Goal: Task Accomplishment & Management: Book appointment/travel/reservation

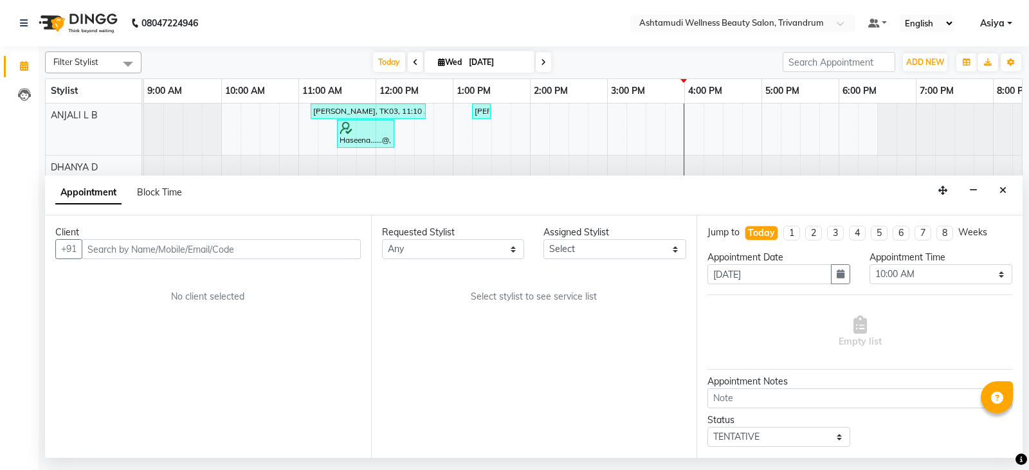
select select "600"
select select "tentative"
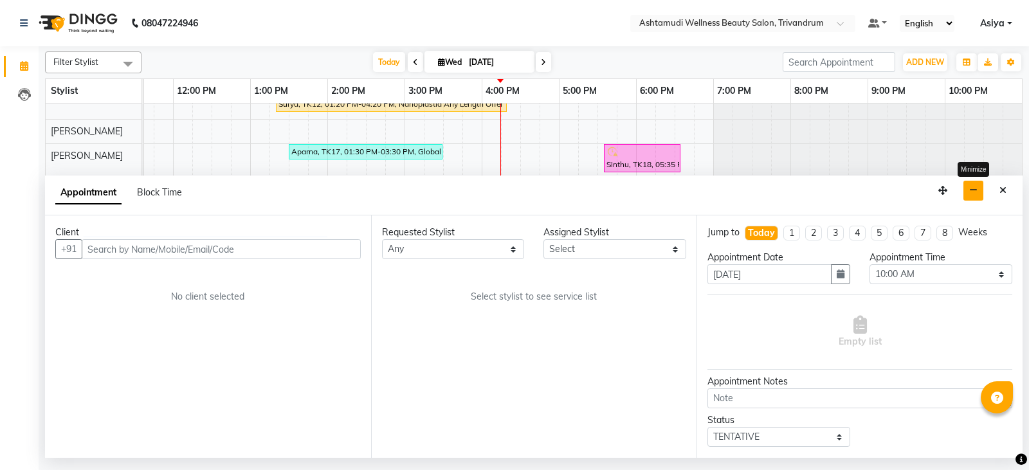
click at [978, 193] on icon "button" at bounding box center [974, 190] width 8 height 9
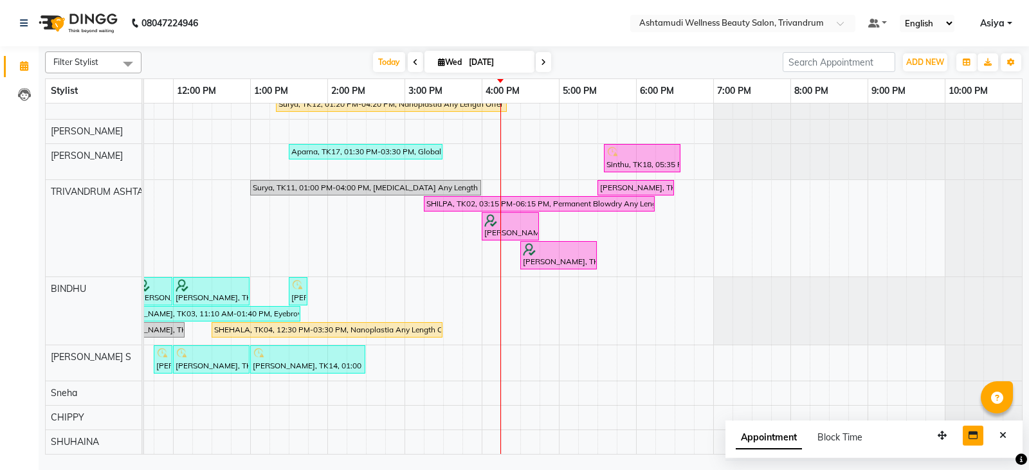
scroll to position [0, 0]
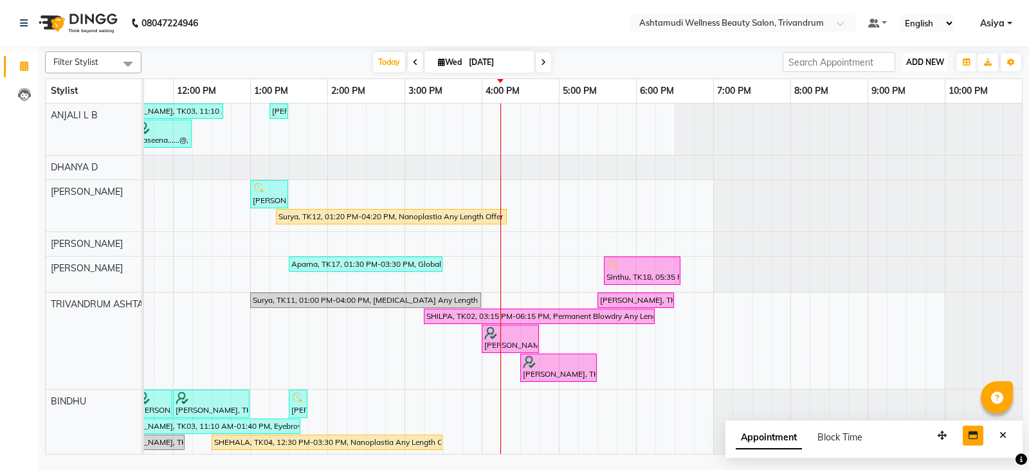
click at [923, 66] on span "ADD NEW" at bounding box center [926, 62] width 38 height 10
click at [906, 85] on button "Add Appointment" at bounding box center [896, 86] width 102 height 17
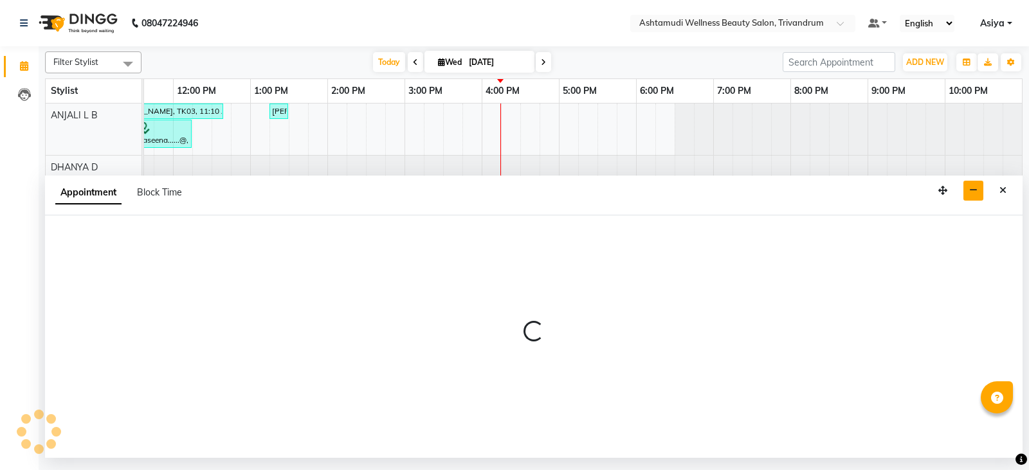
select select "tentative"
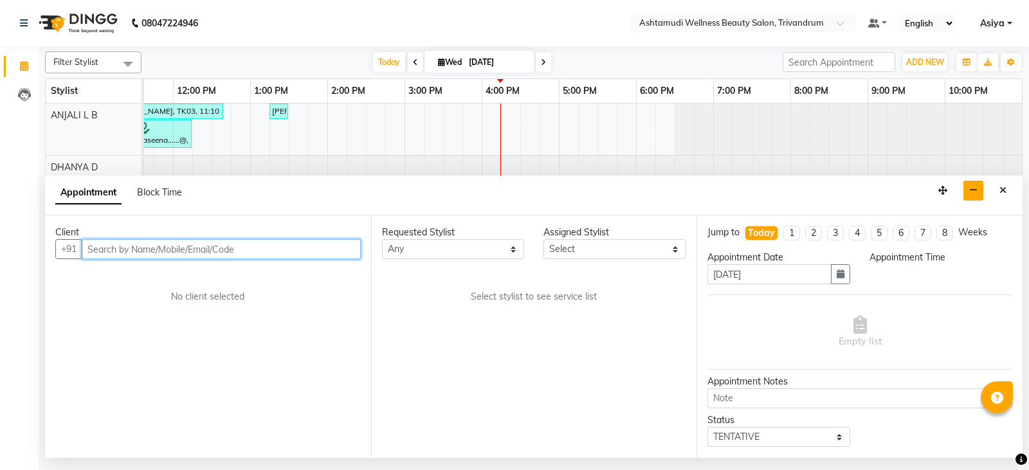
select select "600"
drag, startPoint x: 208, startPoint y: 238, endPoint x: 201, endPoint y: 243, distance: 8.9
click at [205, 239] on div "Client +91 No client selected" at bounding box center [208, 337] width 326 height 243
click at [201, 243] on input "text" at bounding box center [221, 249] width 279 height 20
paste input "9744102025"
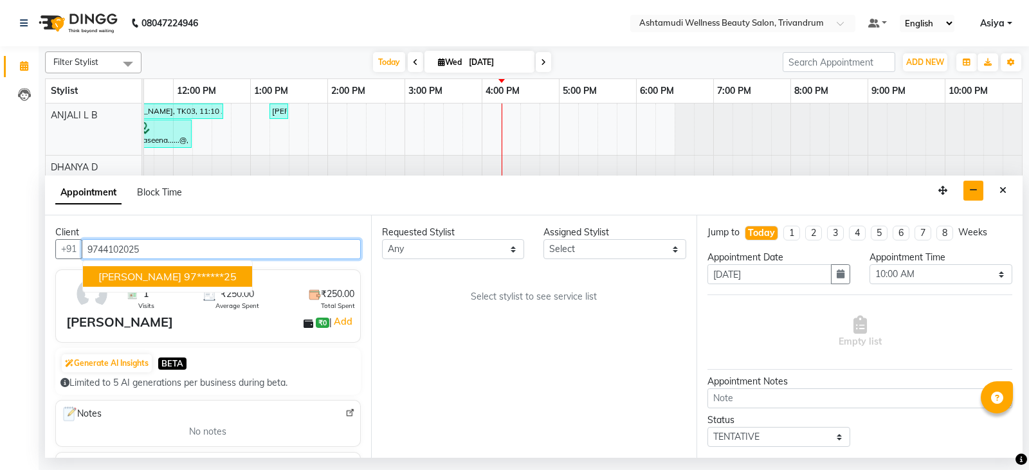
drag, startPoint x: 167, startPoint y: 284, endPoint x: 284, endPoint y: 262, distance: 119.8
click at [167, 284] on button "[PERSON_NAME] 97******25" at bounding box center [167, 276] width 169 height 21
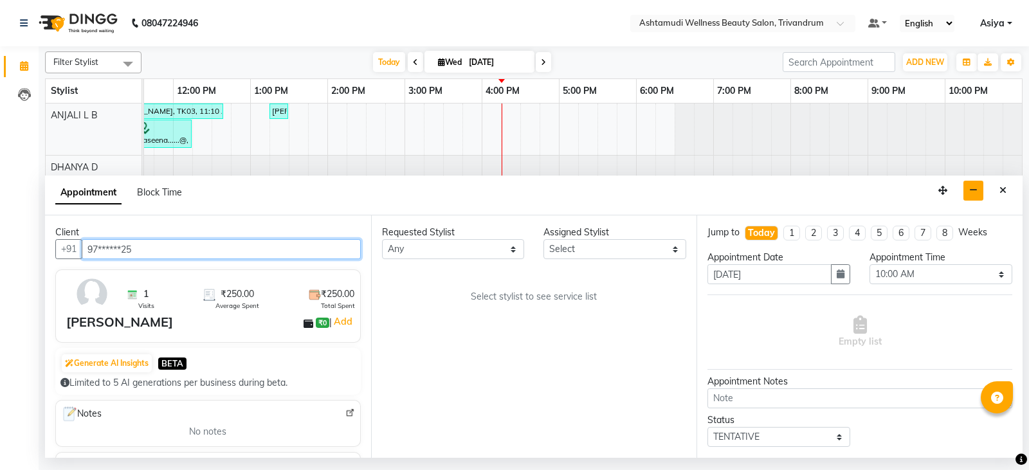
type input "97******25"
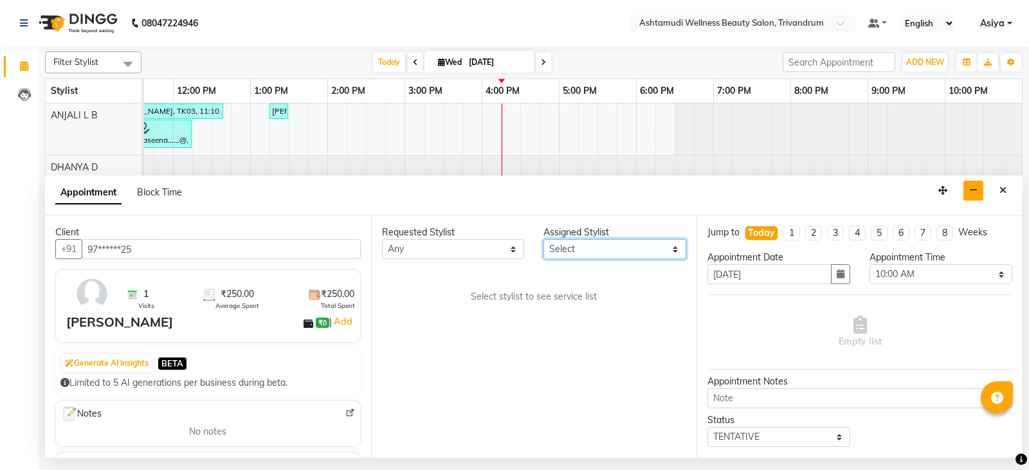
click at [596, 256] on select "Select ANJALI L B BINDHU CHIPPY DHANYA D [PERSON_NAME] [PERSON_NAME] SHUHAINA S…" at bounding box center [615, 249] width 143 height 20
select select "27312"
click at [544, 239] on select "Select ANJALI L B BINDHU CHIPPY DHANYA D [PERSON_NAME] [PERSON_NAME] SHUHAINA S…" at bounding box center [615, 249] width 143 height 20
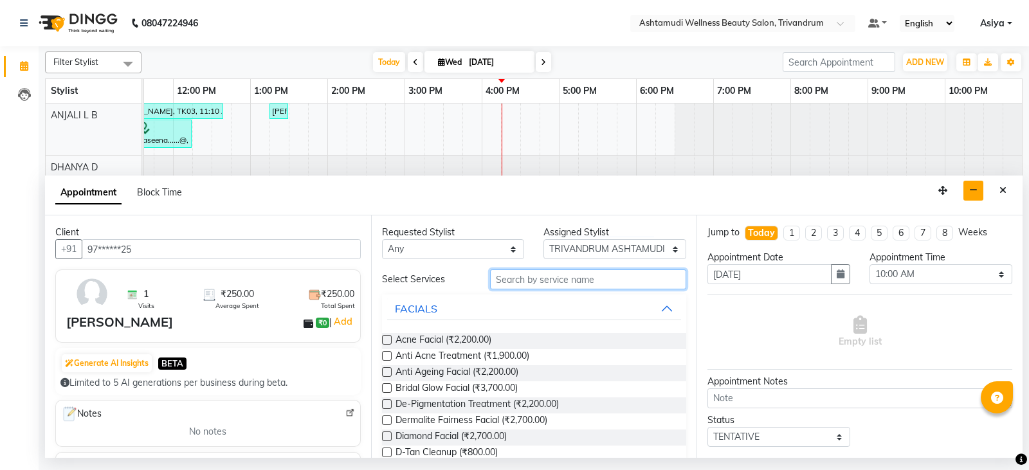
click at [513, 283] on input "text" at bounding box center [588, 280] width 197 height 20
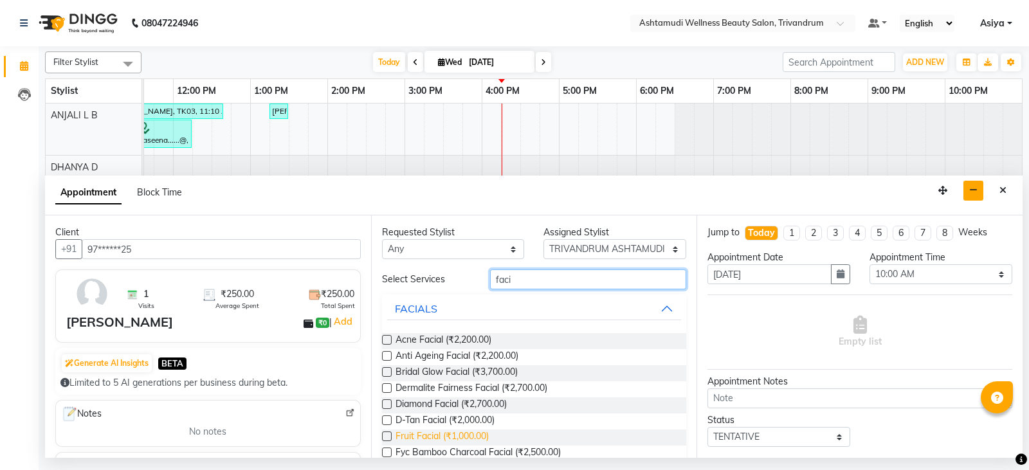
type input "faci"
click at [417, 437] on span "Fruit Facial (₹1,000.00)" at bounding box center [442, 438] width 93 height 16
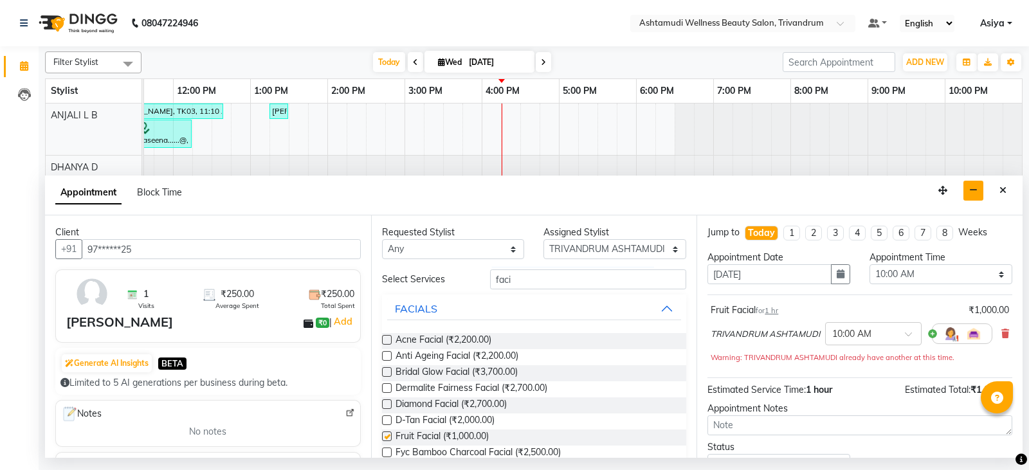
checkbox input "false"
click at [881, 274] on select "Select 10:00 AM 10:15 AM 10:30 AM 10:45 AM 11:00 AM 11:15 AM 11:30 AM 11:45 AM …" at bounding box center [941, 274] width 143 height 20
select select "1020"
click at [870, 264] on select "Select 10:00 AM 10:15 AM 10:30 AM 10:45 AM 11:00 AM 11:15 AM 11:30 AM 11:45 AM …" at bounding box center [941, 274] width 143 height 20
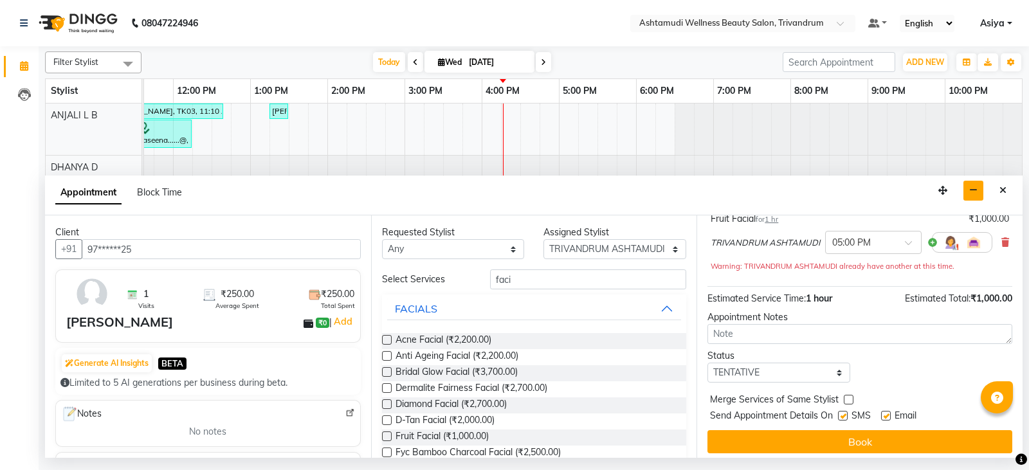
scroll to position [99, 0]
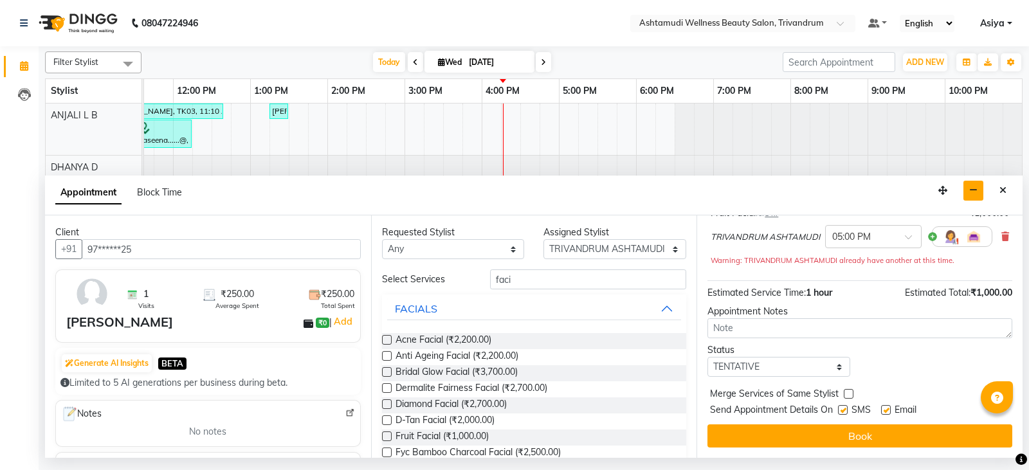
click at [806, 381] on div "Jump to [DATE] 1 2 3 4 5 6 7 8 Weeks Appointment Date [DATE] Appointment Time S…" at bounding box center [860, 337] width 326 height 243
click at [808, 374] on select "Select TENTATIVE CONFIRM CHECK-IN UPCOMING" at bounding box center [779, 367] width 143 height 20
select select "confirm booking"
click at [708, 357] on select "Select TENTATIVE CONFIRM CHECK-IN UPCOMING" at bounding box center [779, 367] width 143 height 20
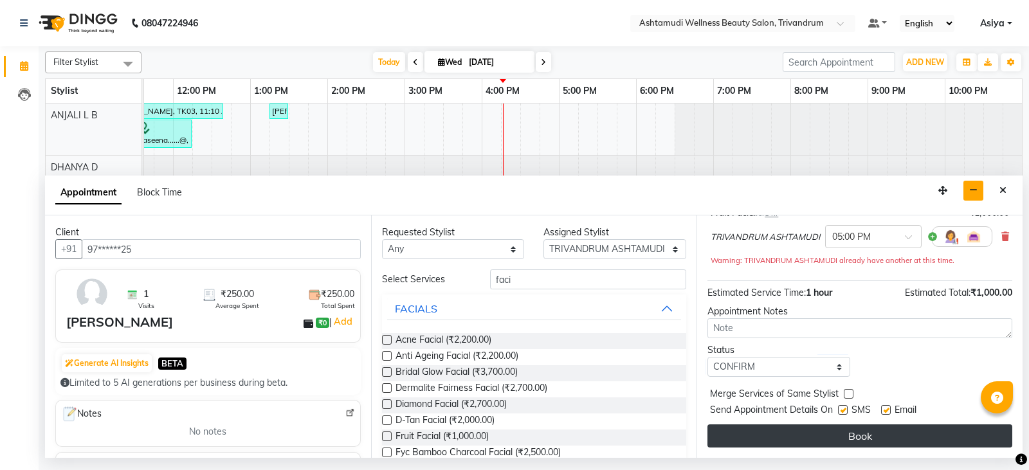
click at [766, 436] on button "Book" at bounding box center [860, 436] width 305 height 23
